Goal: Find specific page/section: Find specific page/section

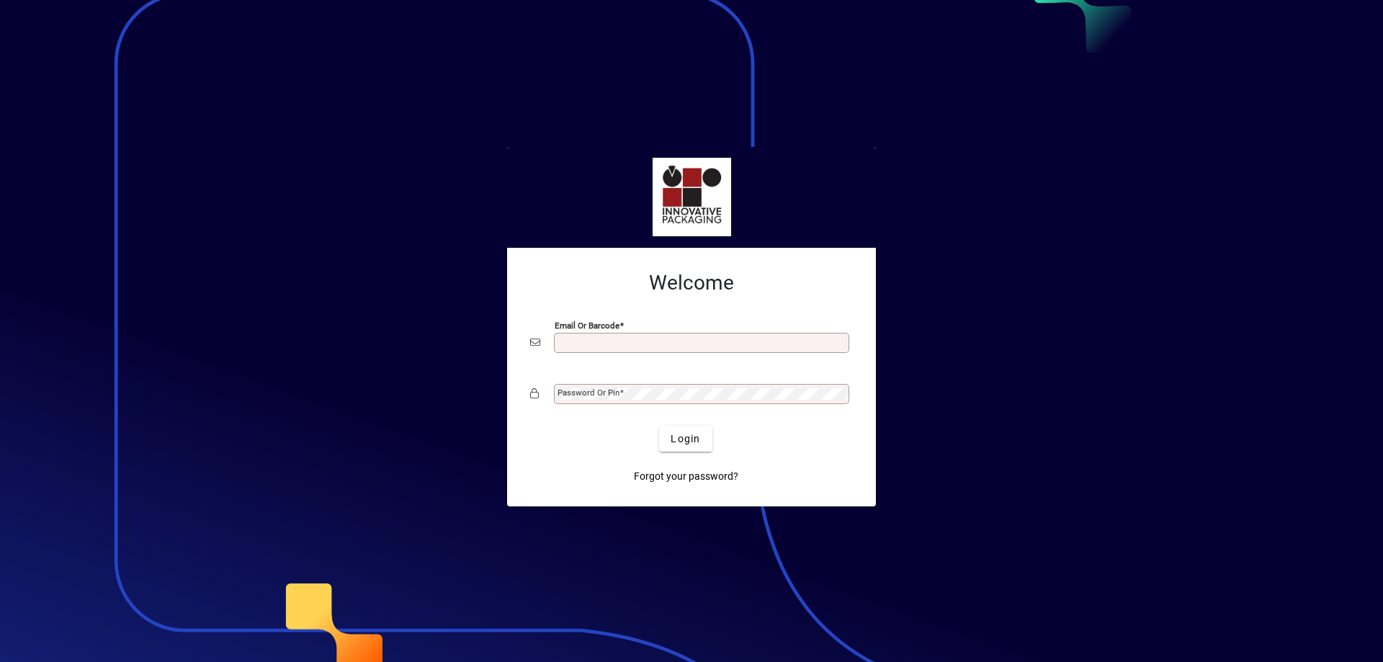
click at [597, 338] on input "Email or Barcode" at bounding box center [703, 343] width 291 height 12
type input "**********"
click at [606, 398] on mat-label "Password or Pin" at bounding box center [589, 393] width 62 height 10
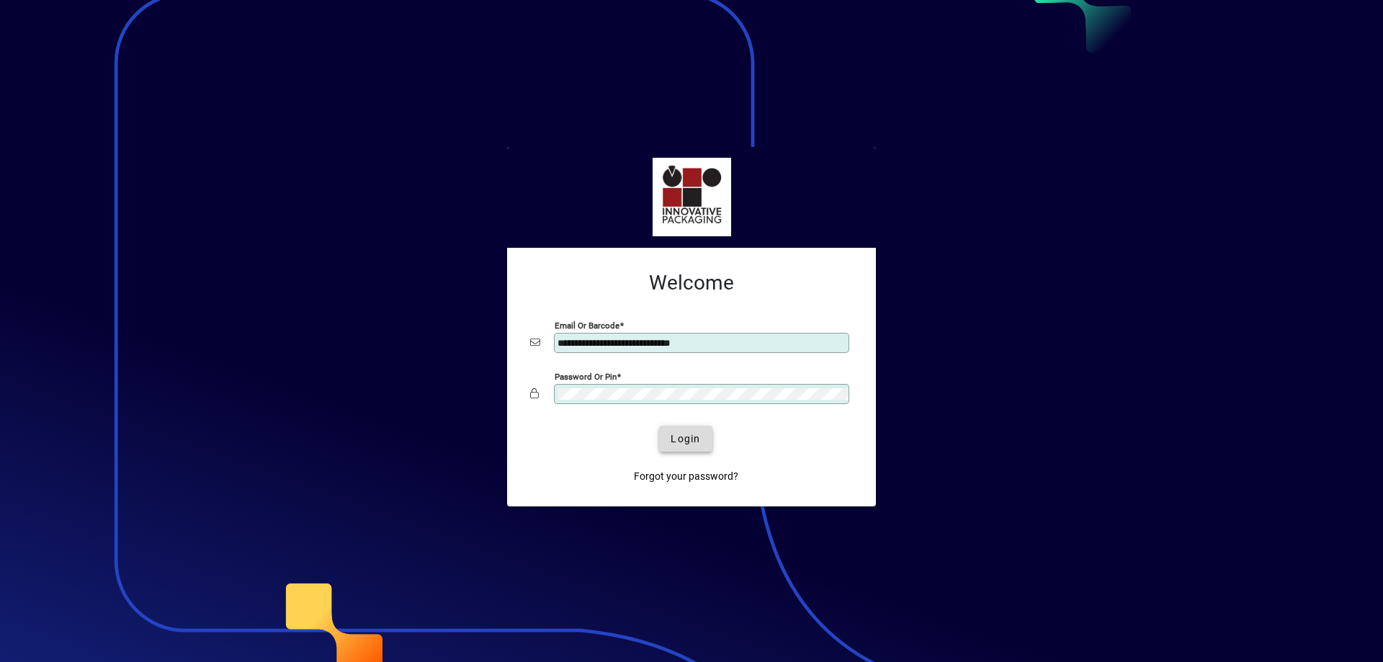
click at [683, 443] on span "Login" at bounding box center [686, 439] width 30 height 15
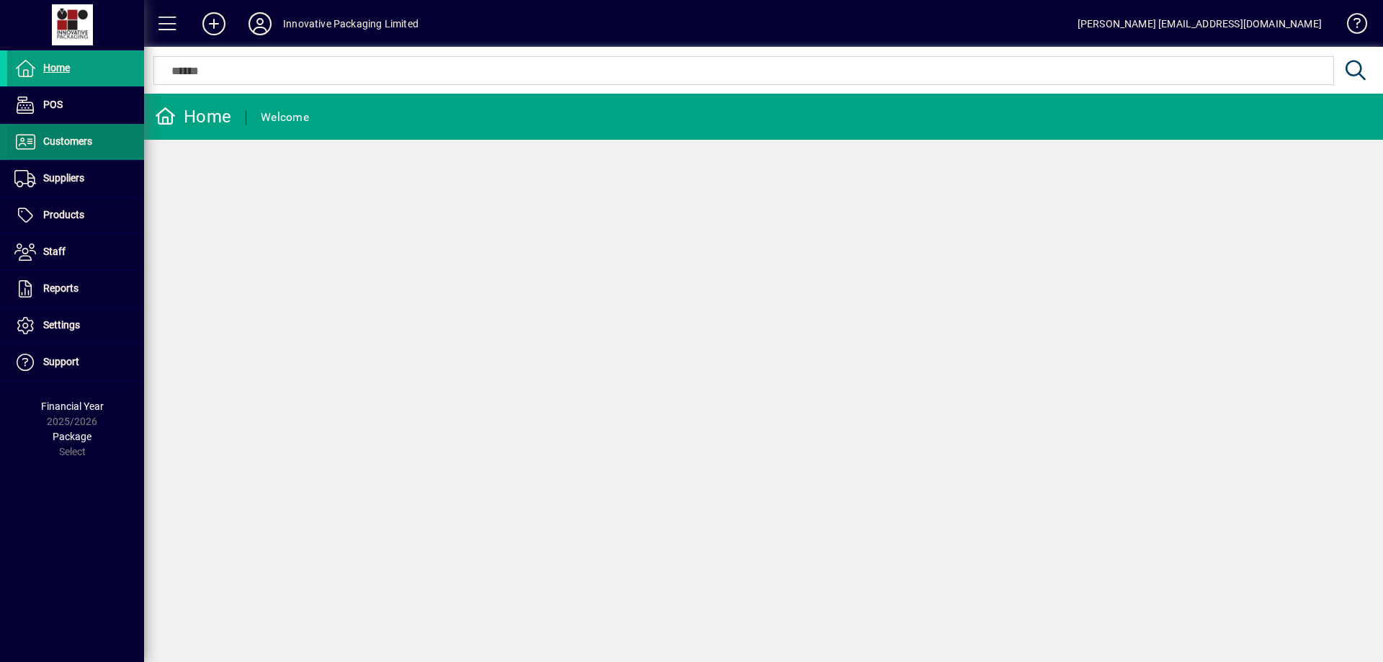
click at [47, 138] on span "Customers" at bounding box center [67, 141] width 49 height 12
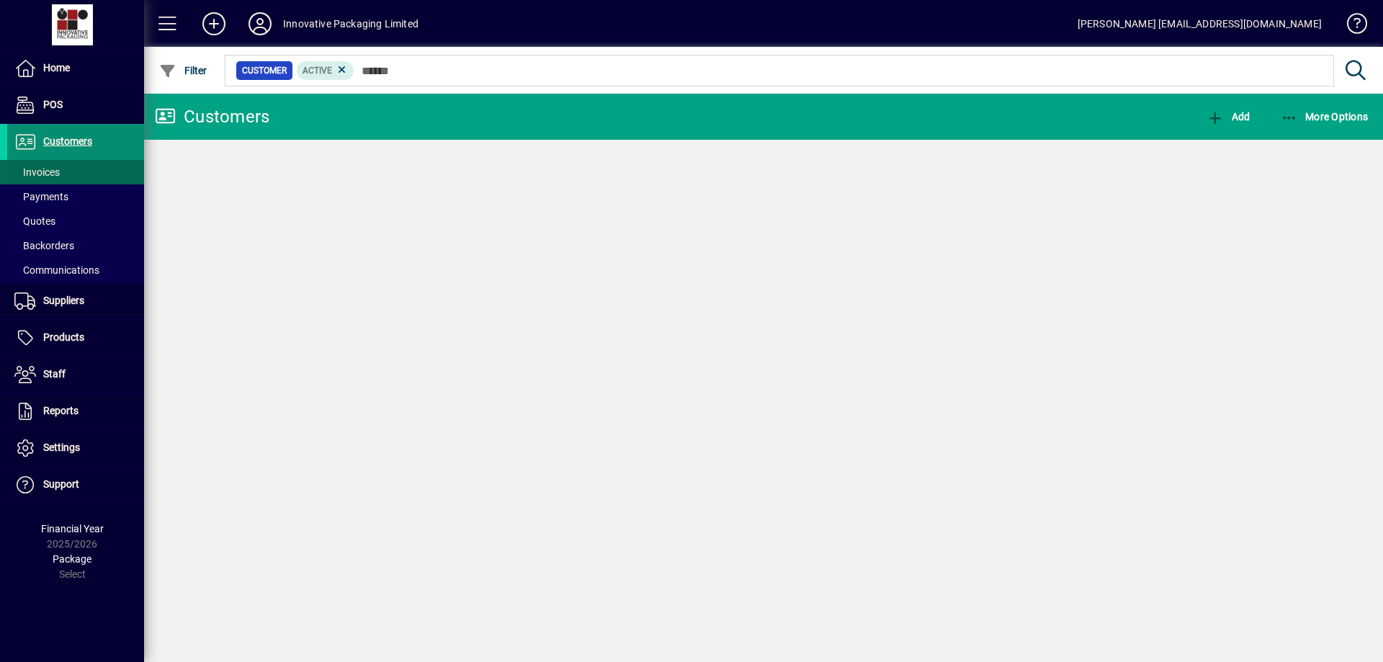
click at [59, 169] on span "Invoices" at bounding box center [36, 172] width 45 height 12
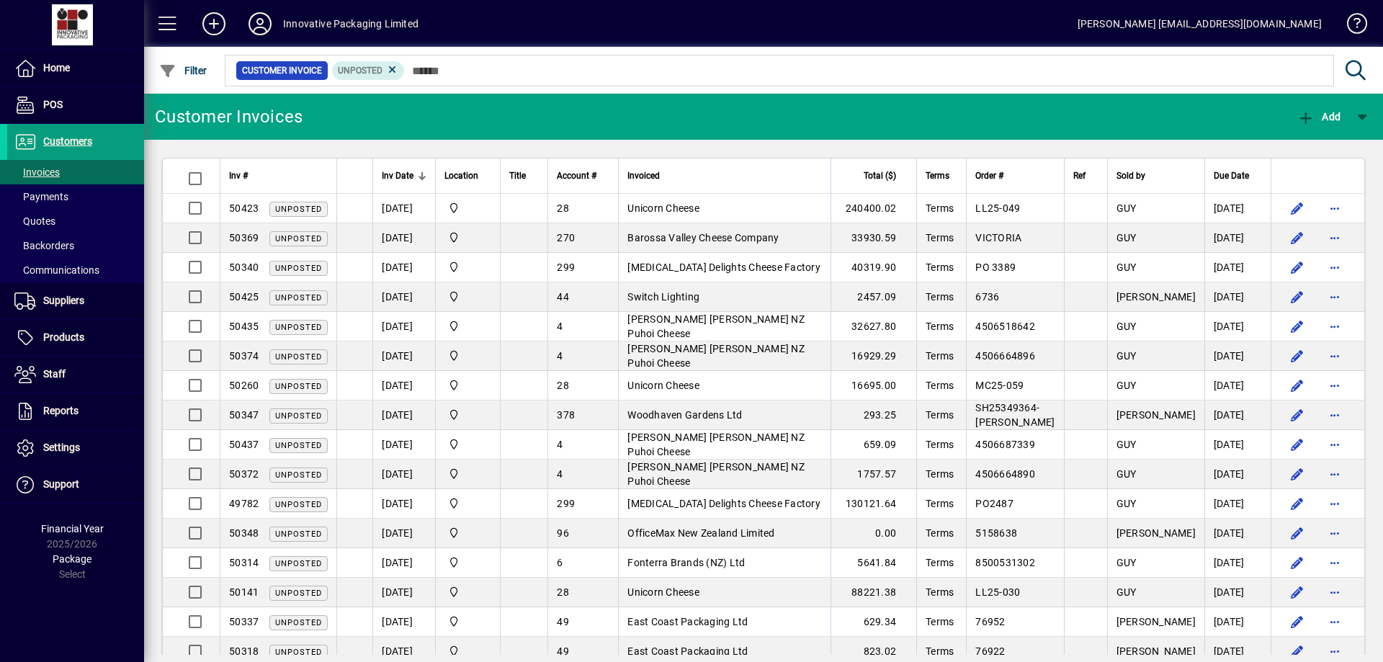
click at [421, 171] on div "Inv Date" at bounding box center [404, 176] width 45 height 16
